Goal: Find specific page/section

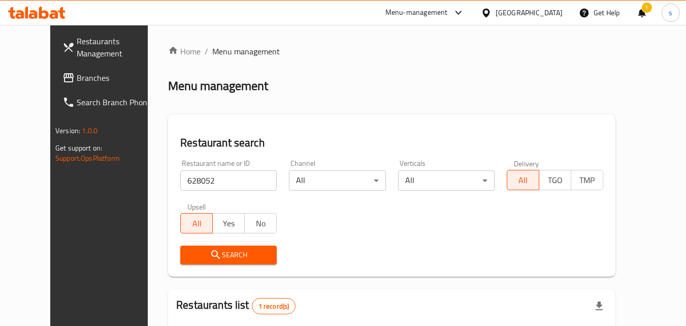
click at [44, 10] on icon at bounding box center [36, 13] width 57 height 12
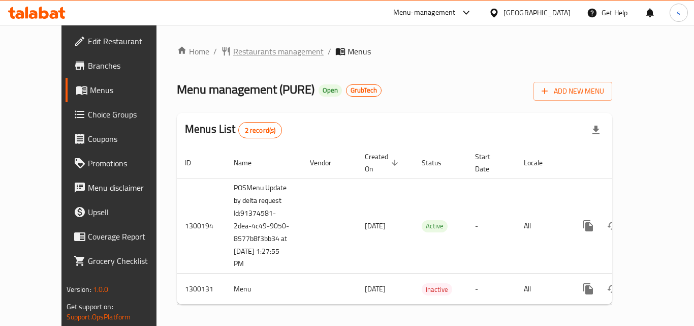
click at [261, 53] on span "Restaurants management" at bounding box center [278, 51] width 90 height 12
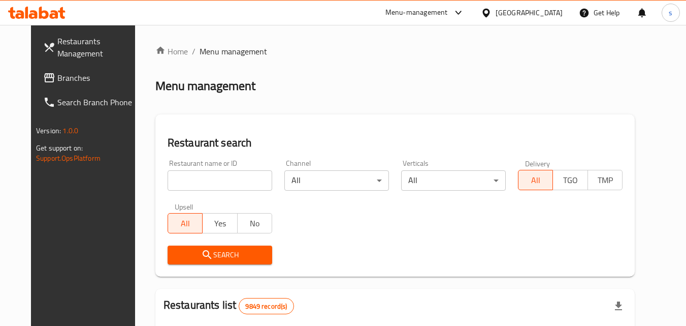
click at [205, 182] on input "search" at bounding box center [220, 180] width 105 height 20
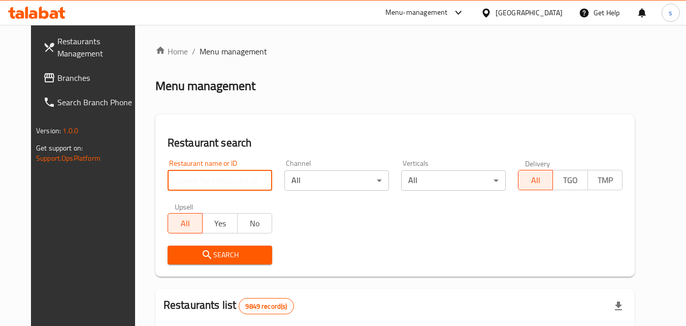
paste input "701631"
type input "701631"
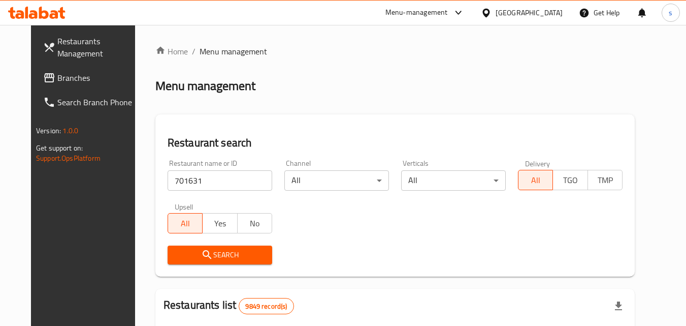
click at [203, 251] on icon "submit" at bounding box center [207, 254] width 9 height 9
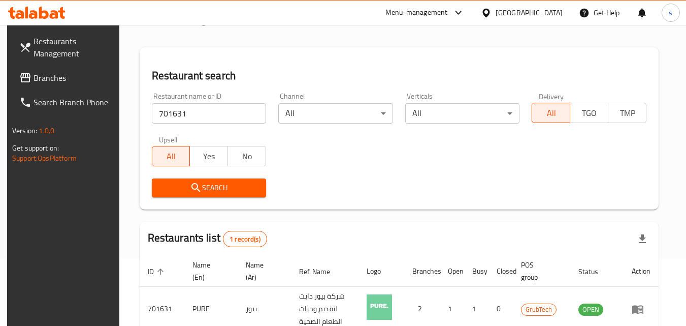
scroll to position [128, 0]
